Goal: Check status

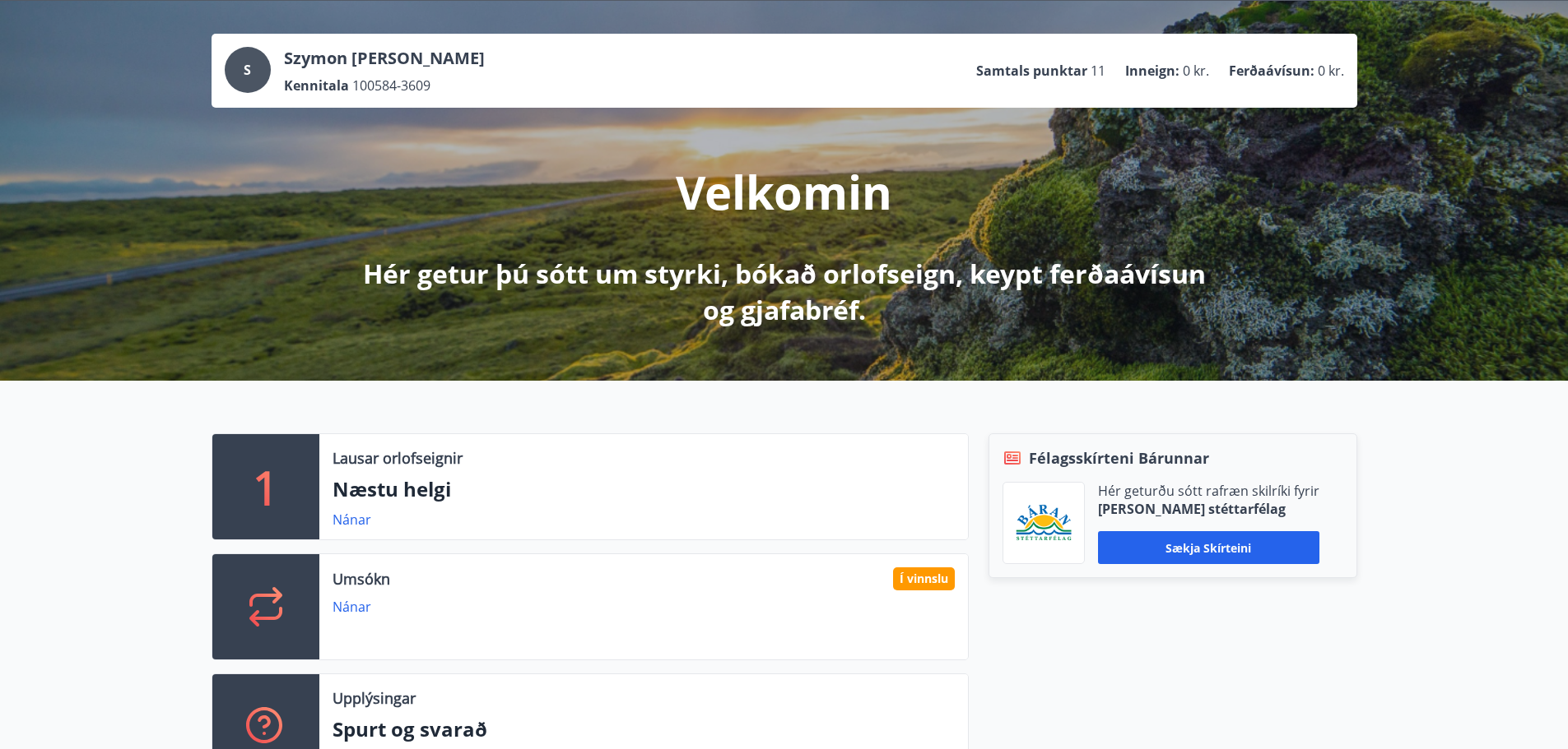
scroll to position [247, 0]
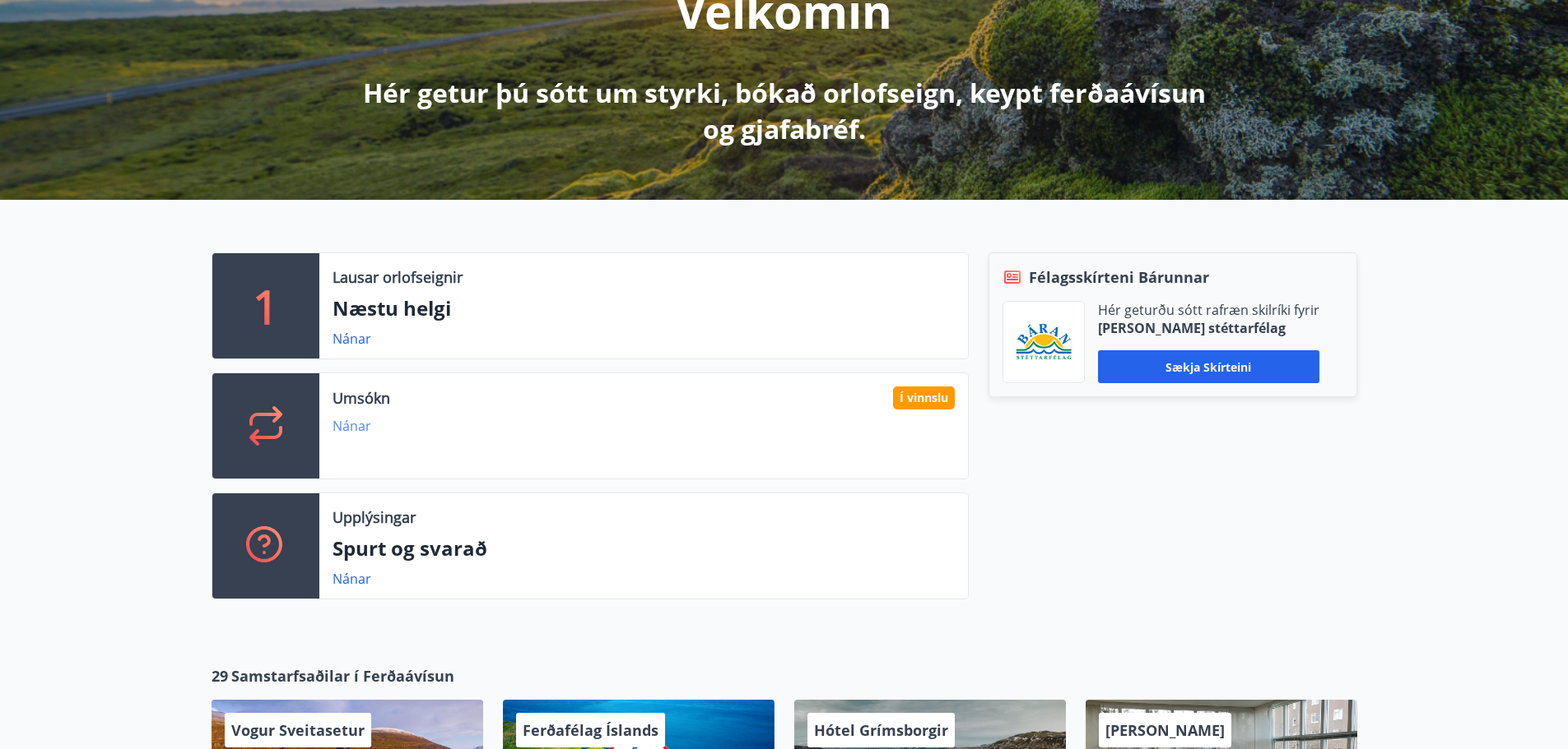
click at [343, 424] on link "Nánar" at bounding box center [352, 426] width 39 height 18
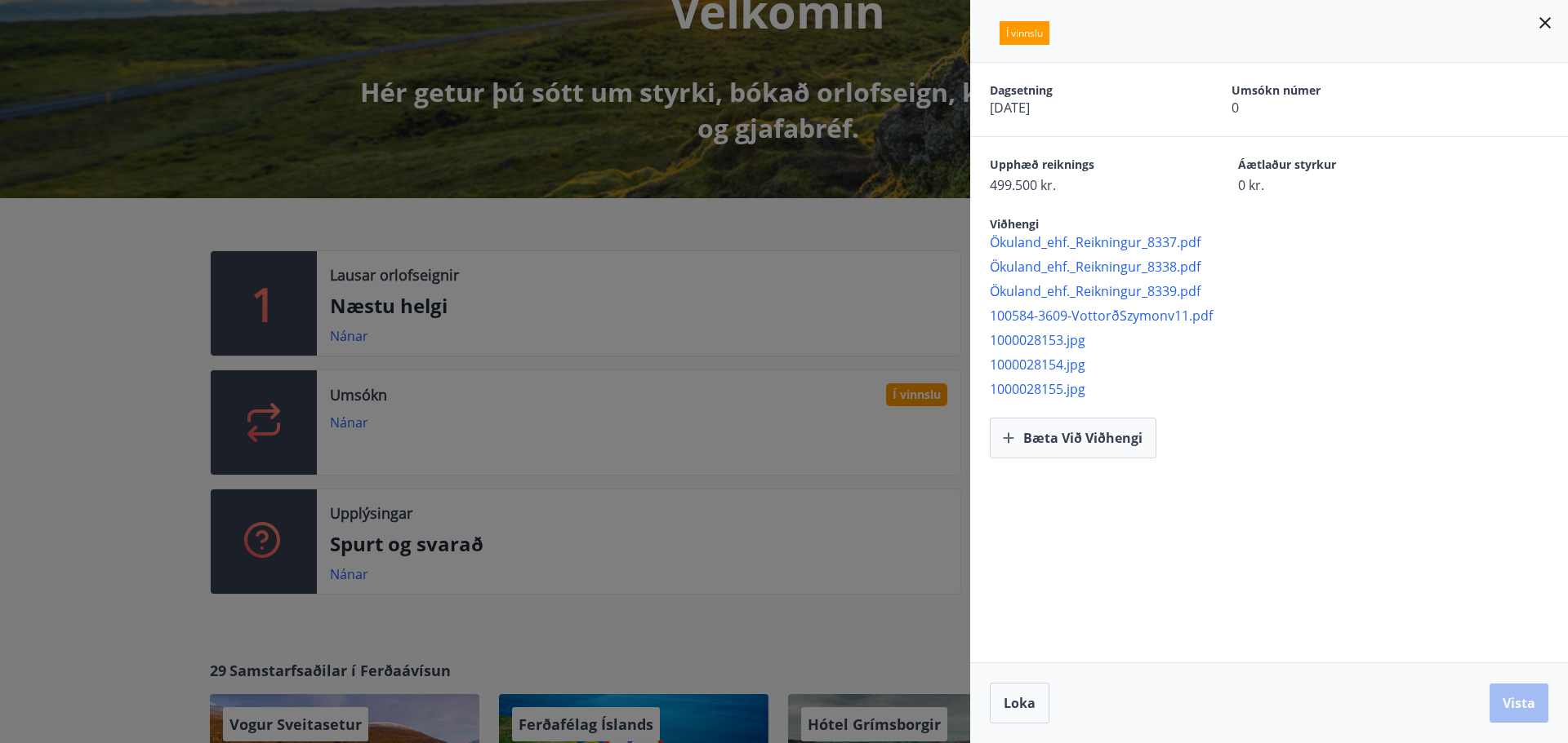
click at [752, 248] on div at bounding box center [784, 371] width 1568 height 743
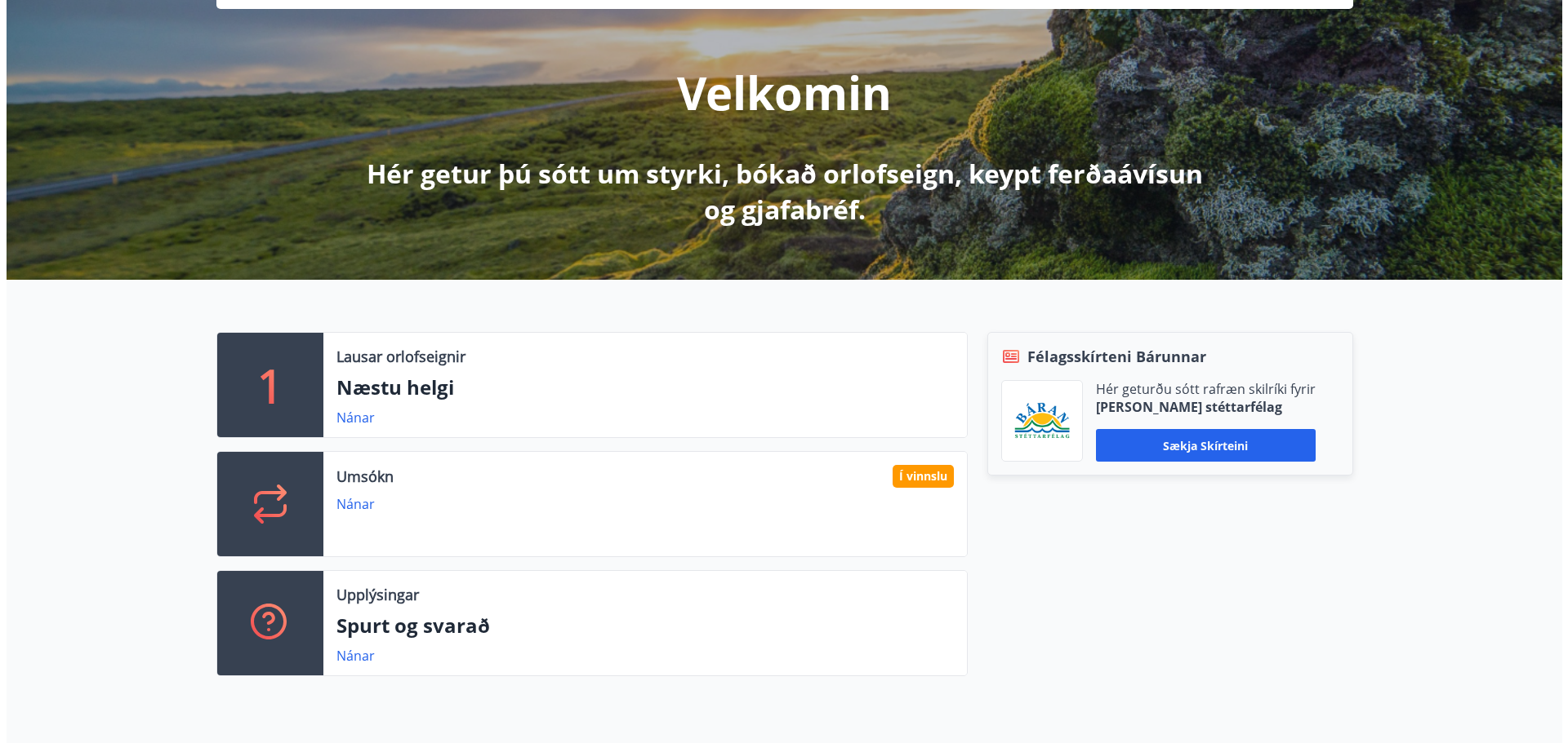
scroll to position [0, 0]
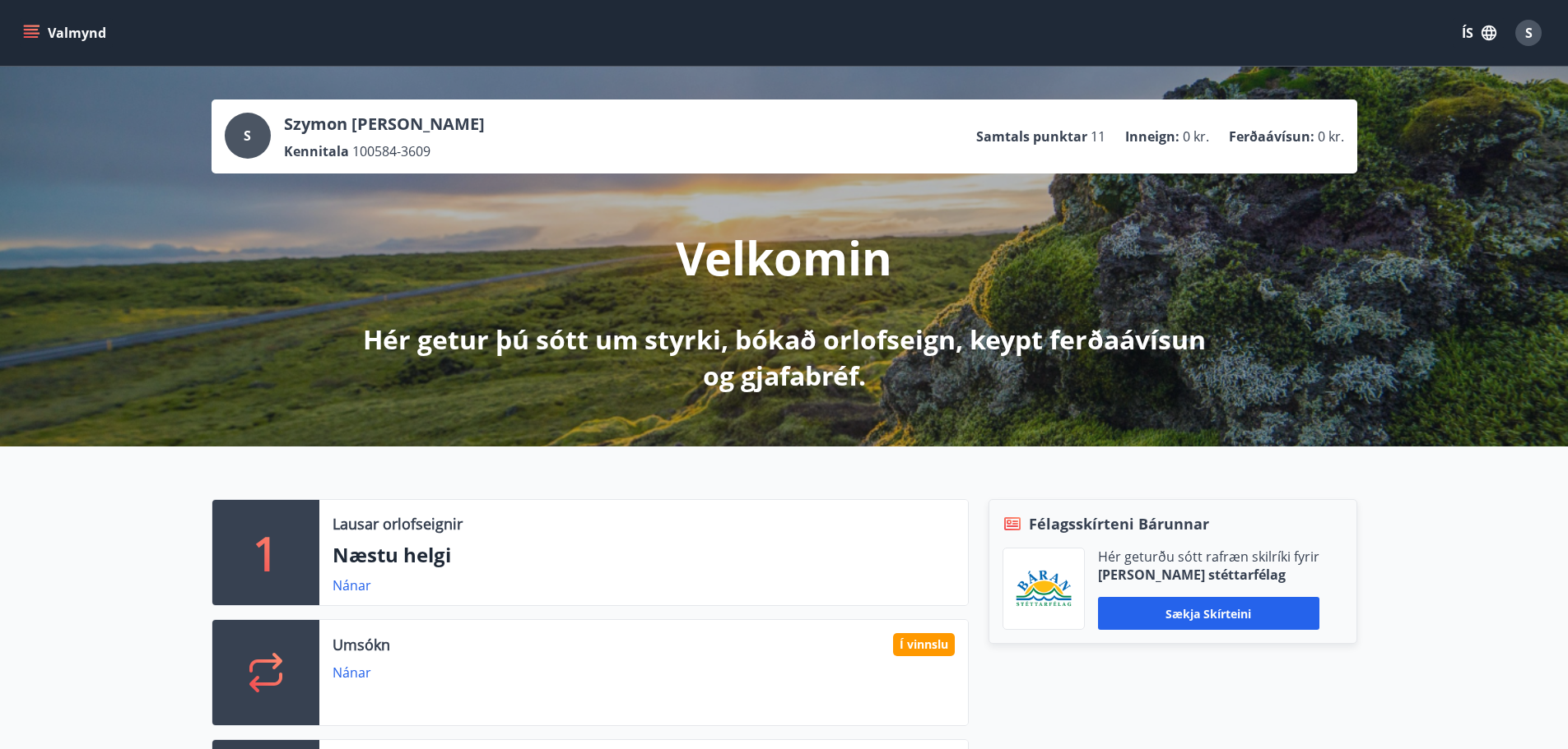
click at [24, 32] on icon "menu" at bounding box center [31, 33] width 16 height 16
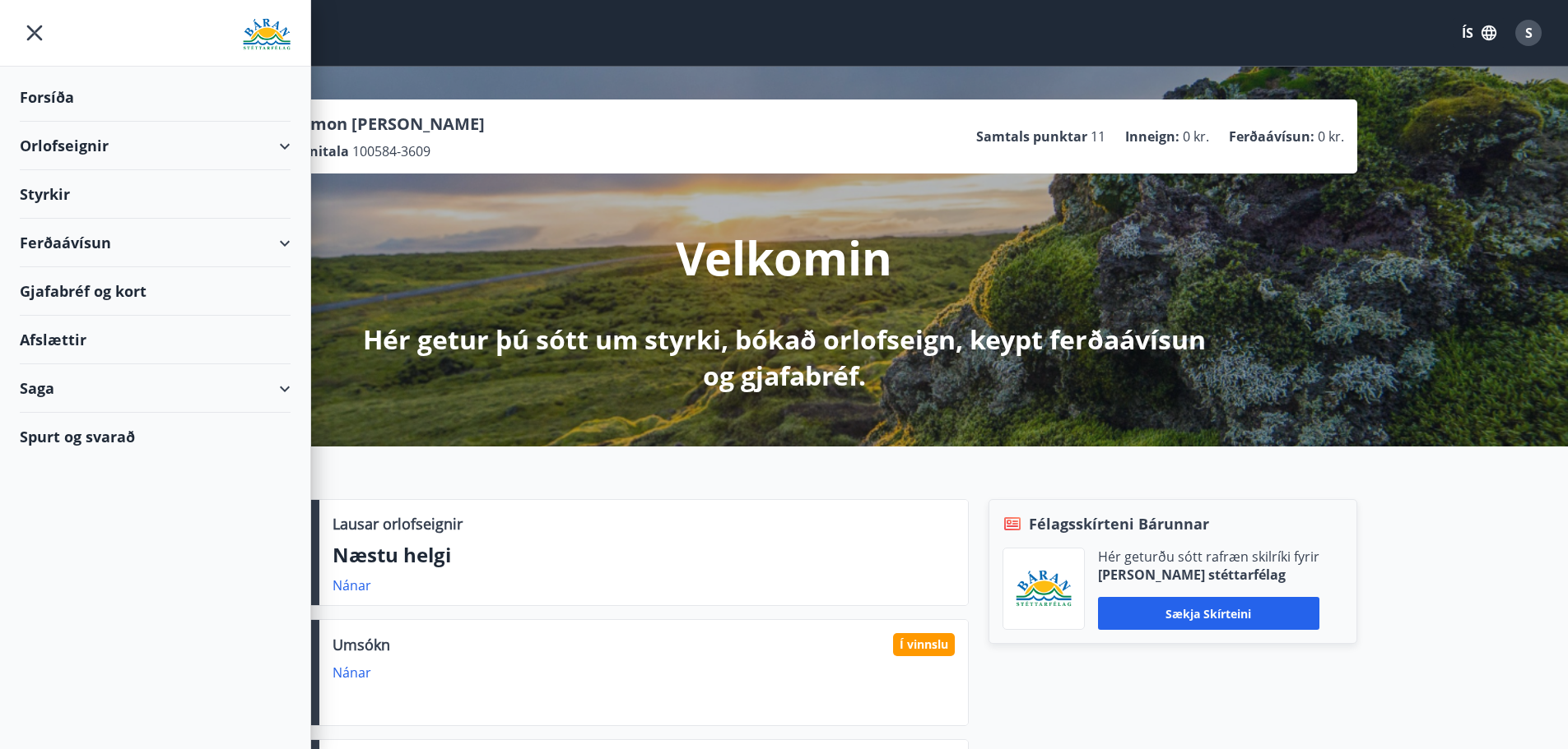
click at [34, 384] on div "Saga" at bounding box center [155, 388] width 271 height 48
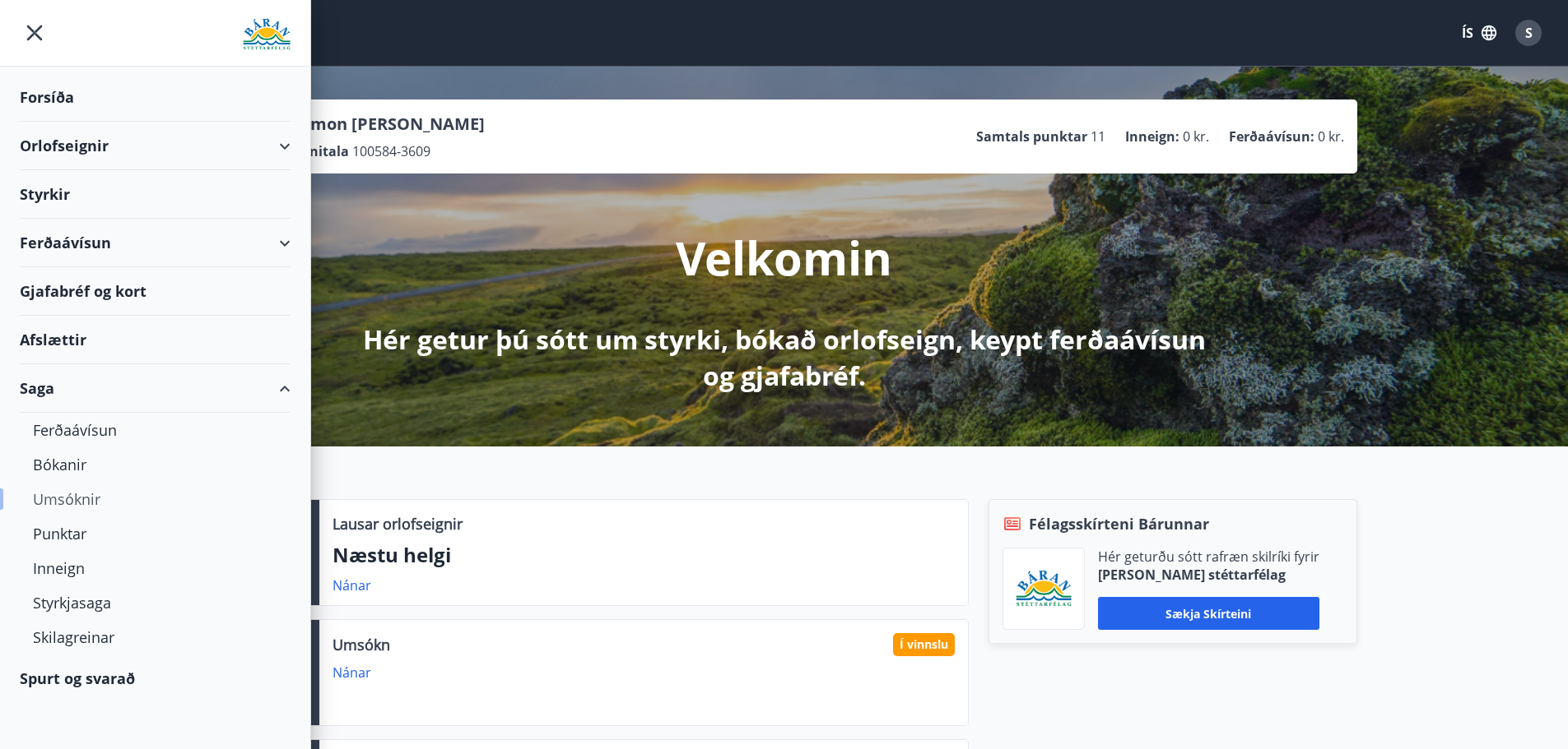
click at [51, 503] on div "Umsóknir" at bounding box center [154, 499] width 244 height 34
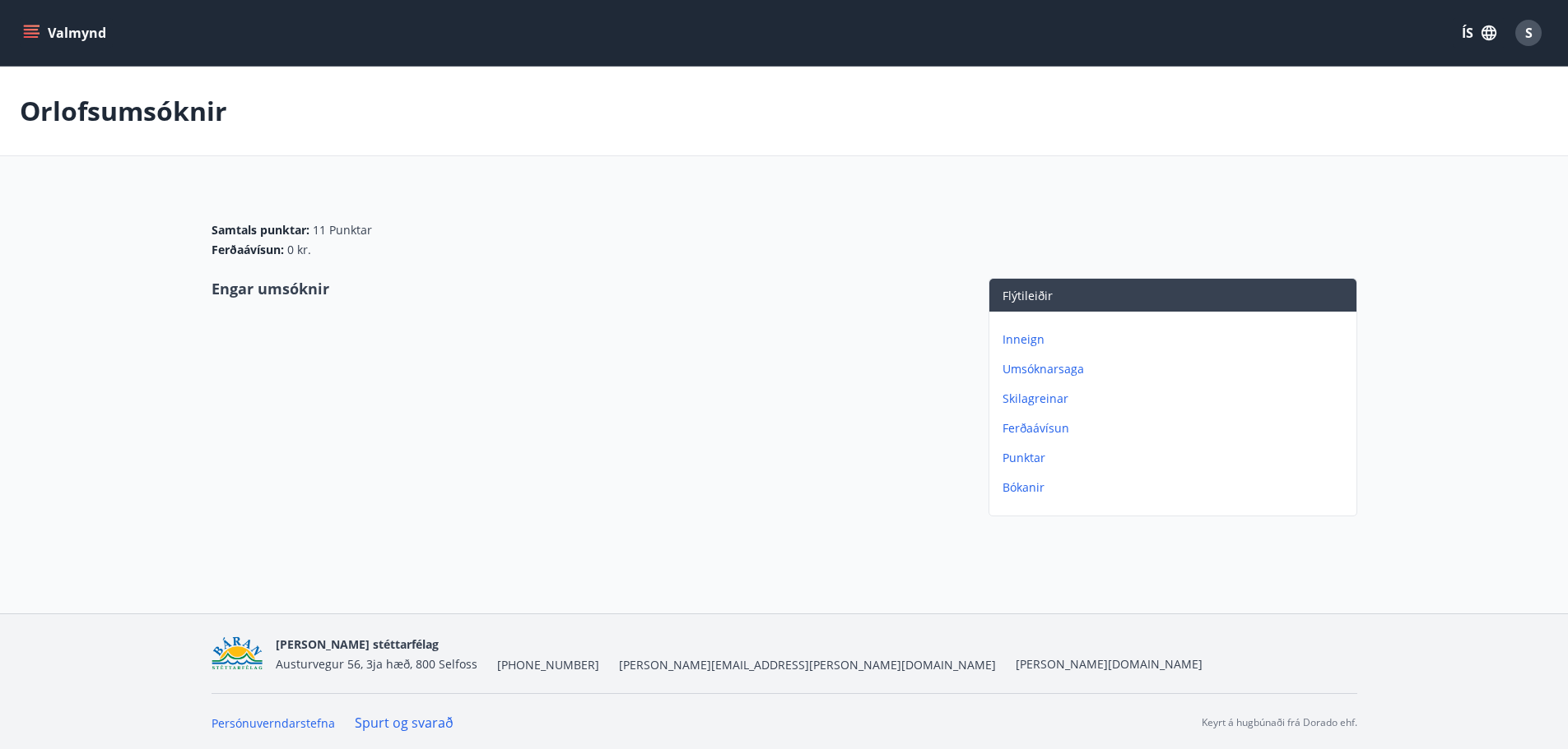
click at [1060, 372] on p "Umsóknarsaga" at bounding box center [1176, 370] width 347 height 16
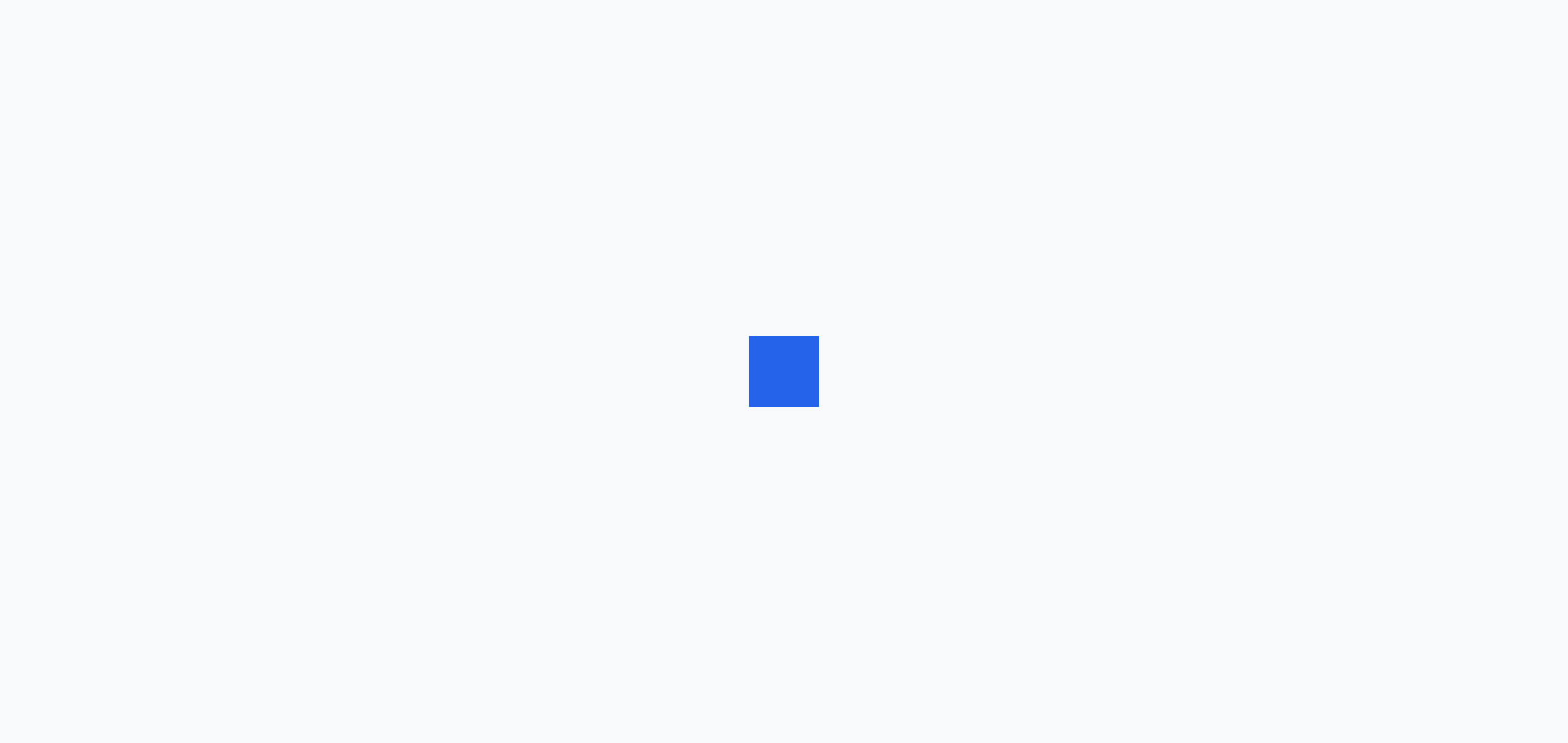
click at [492, 213] on div at bounding box center [784, 371] width 1568 height 743
